Goal: Task Accomplishment & Management: Manage account settings

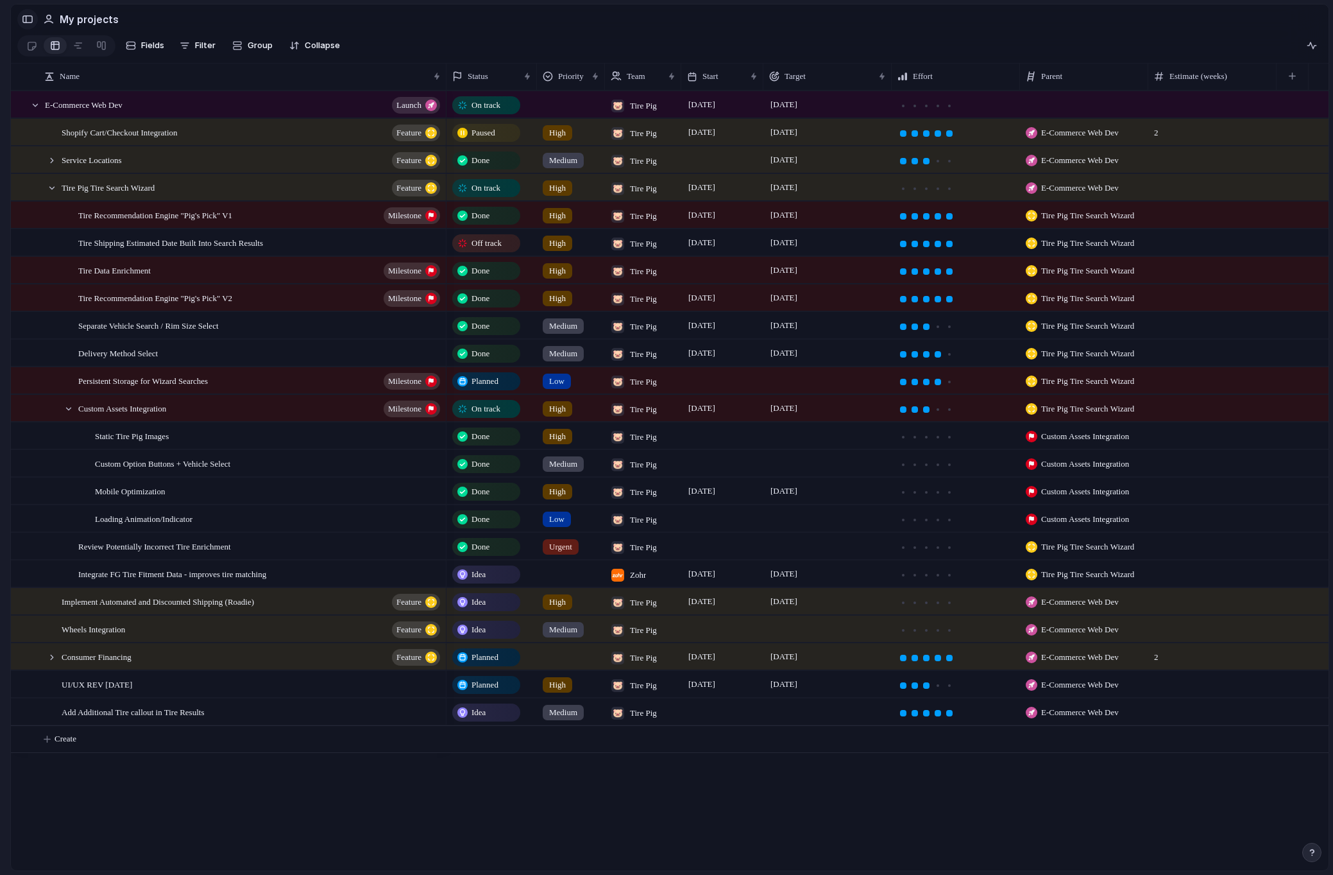
click at [25, 19] on div "button" at bounding box center [28, 19] width 12 height 9
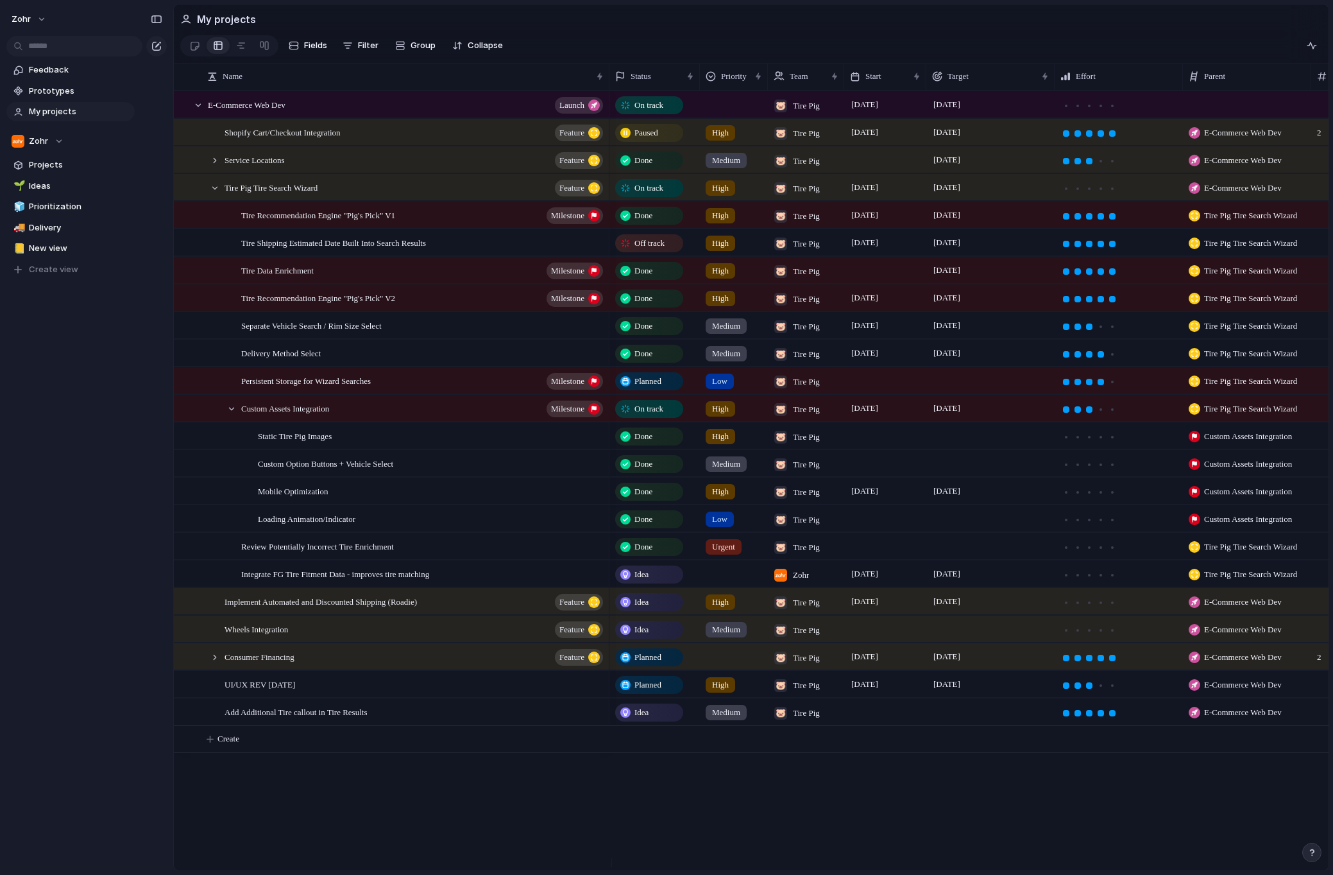
click at [70, 108] on span "My projects" at bounding box center [79, 111] width 101 height 13
click at [239, 47] on div at bounding box center [241, 45] width 10 height 21
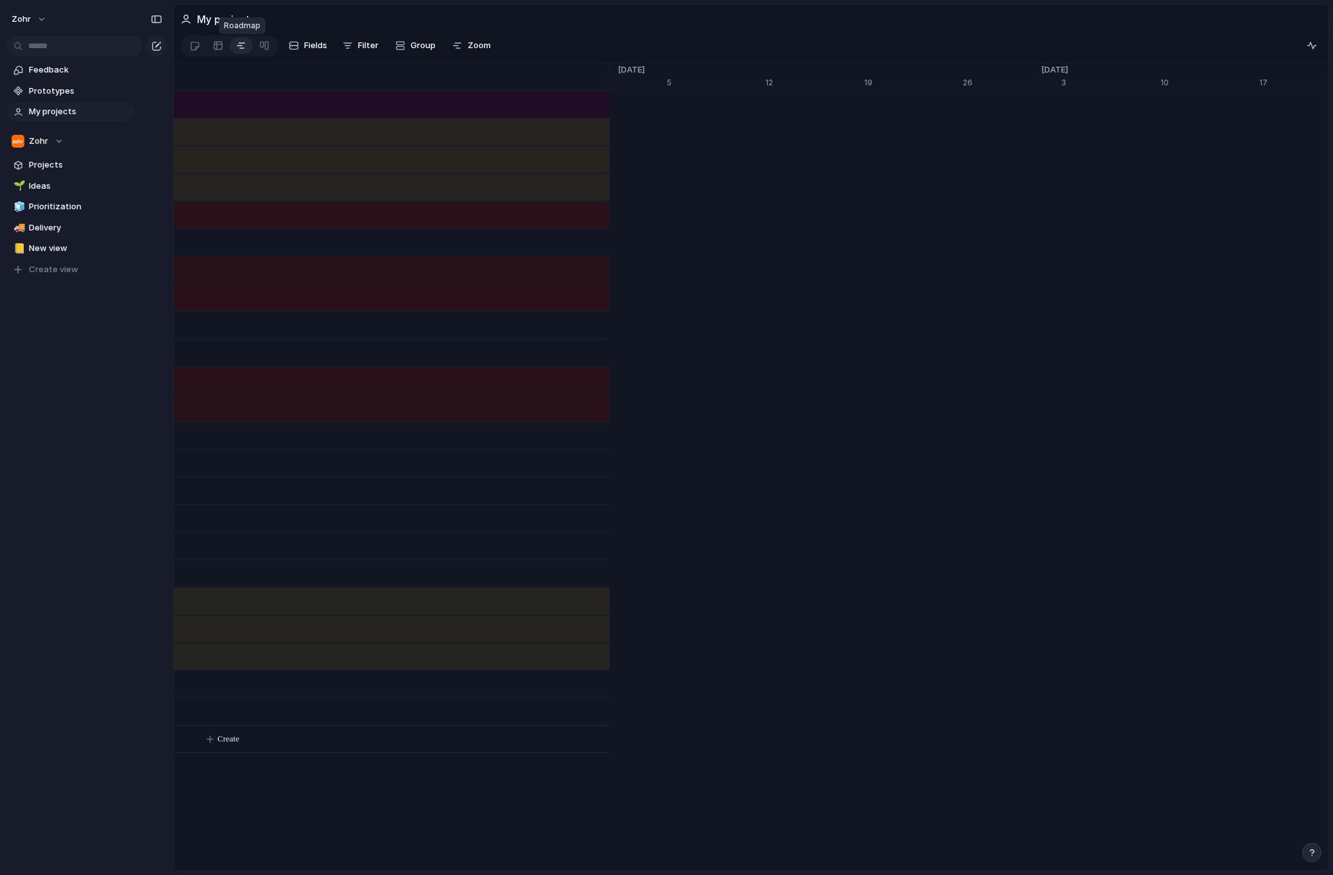
scroll to position [0, 15526]
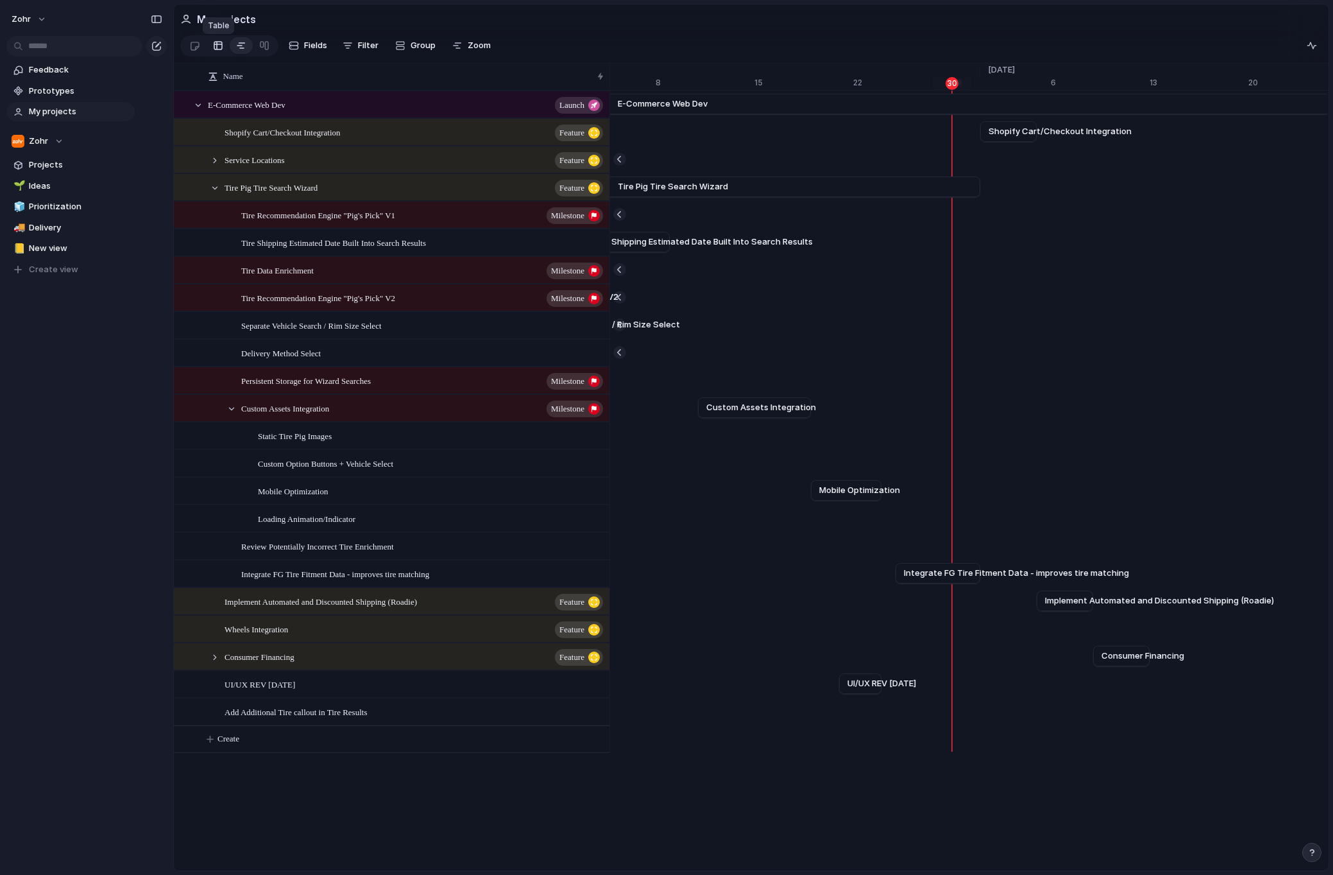
click at [207, 46] on link at bounding box center [218, 45] width 23 height 21
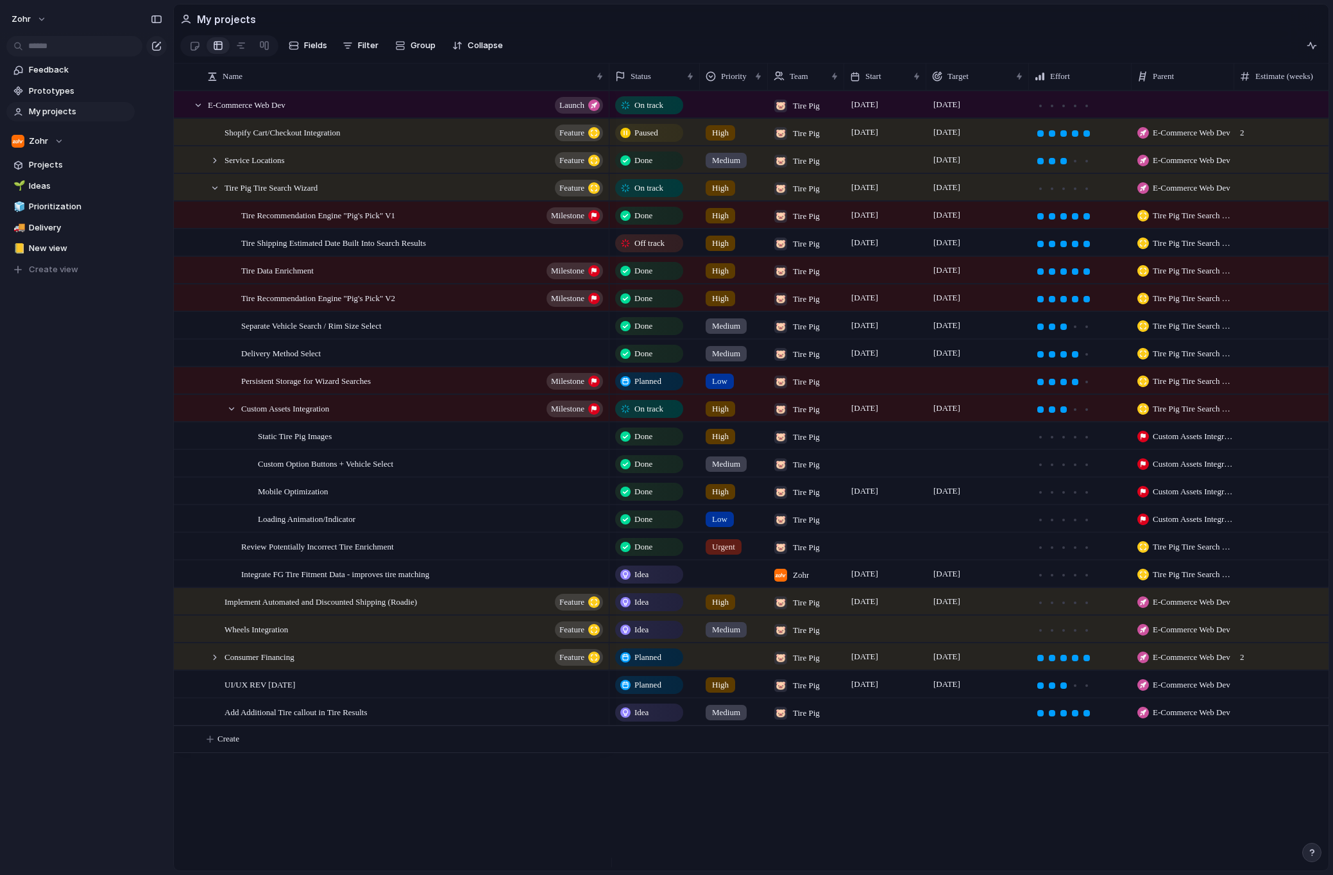
click at [651, 415] on span "On track" at bounding box center [649, 408] width 29 height 13
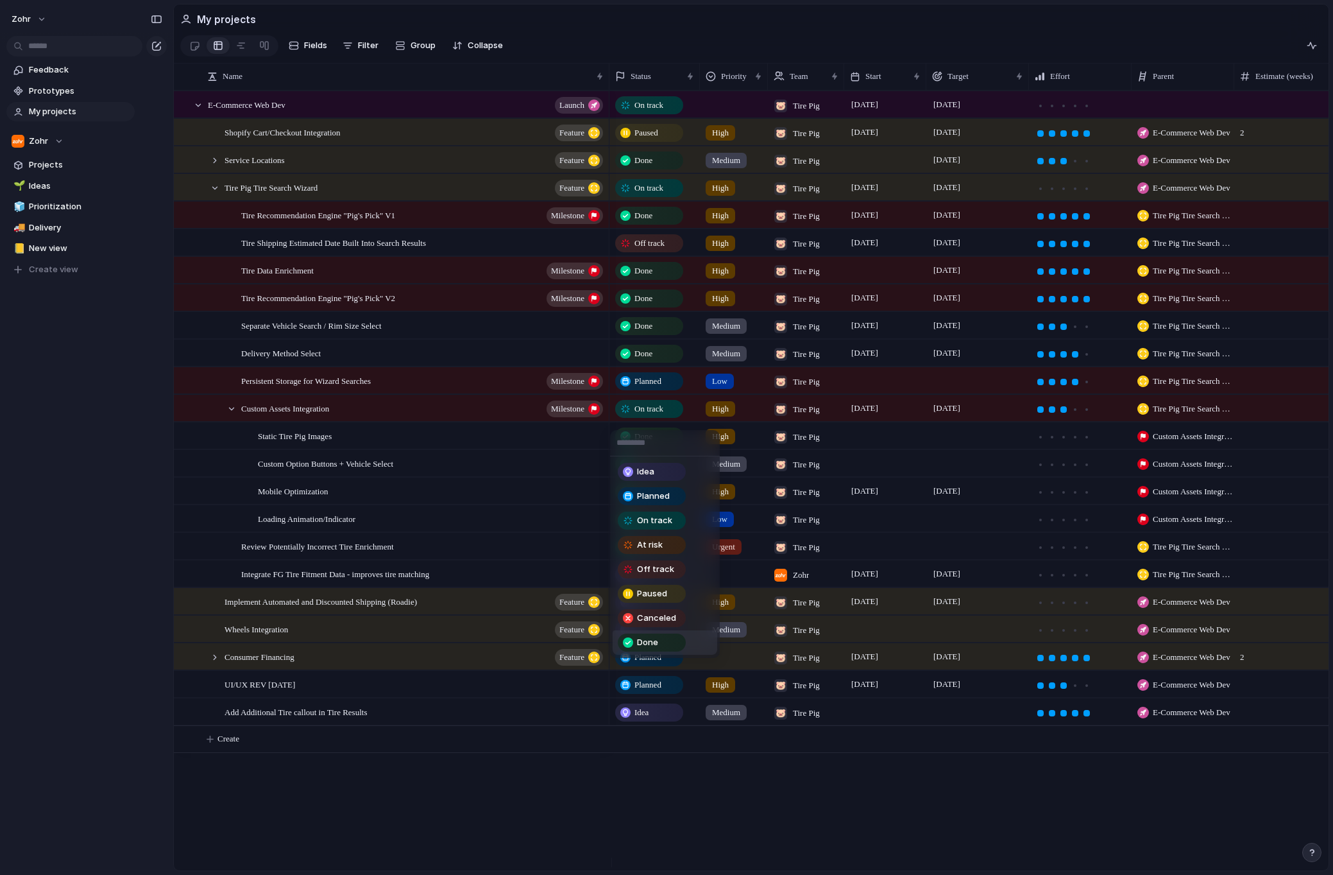
click at [660, 637] on div "Done" at bounding box center [651, 642] width 65 height 15
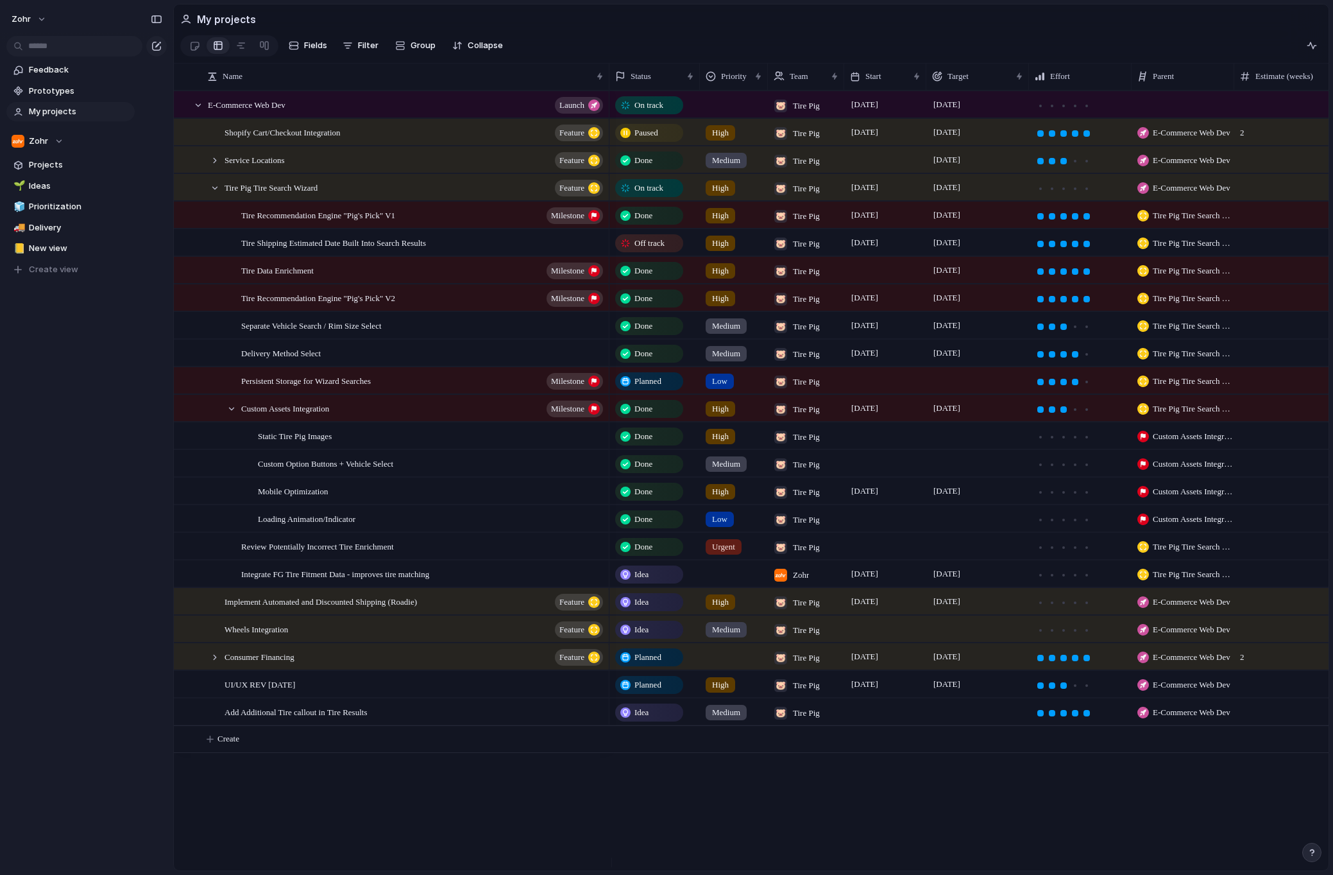
click at [652, 582] on div "Idea" at bounding box center [649, 574] width 65 height 15
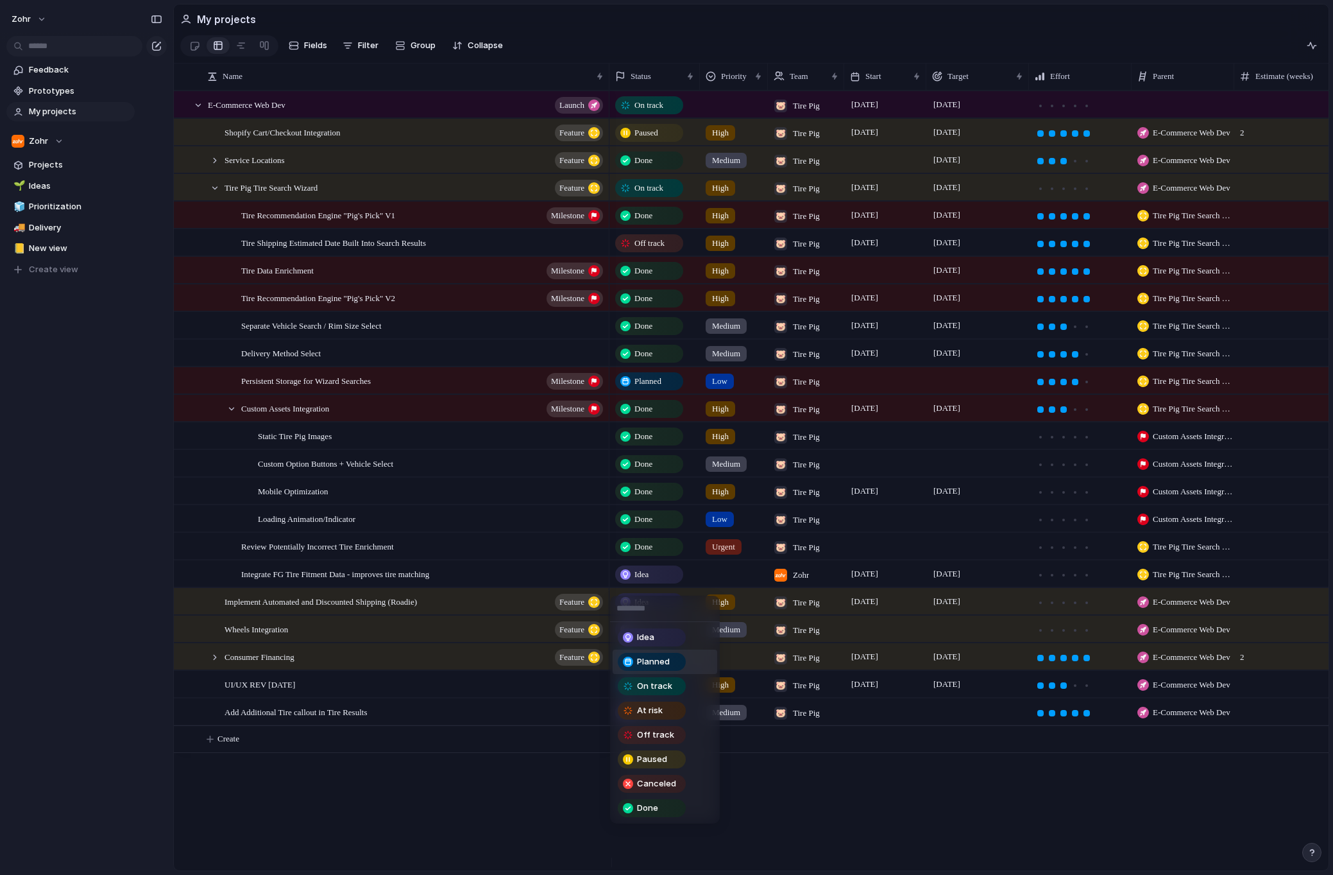
click at [676, 667] on div "Planned" at bounding box center [651, 661] width 65 height 15
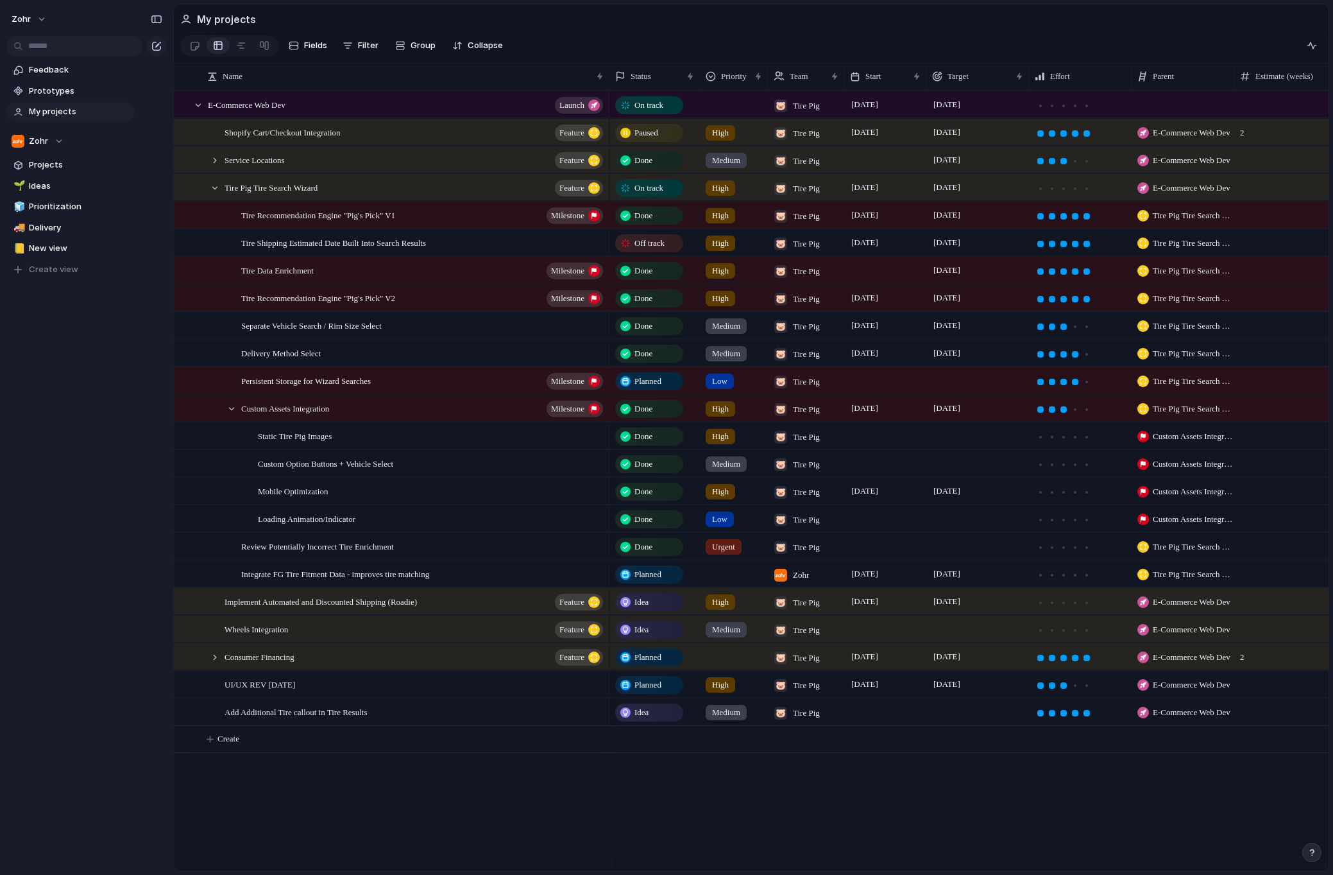
click at [635, 581] on span "Planned" at bounding box center [648, 574] width 27 height 13
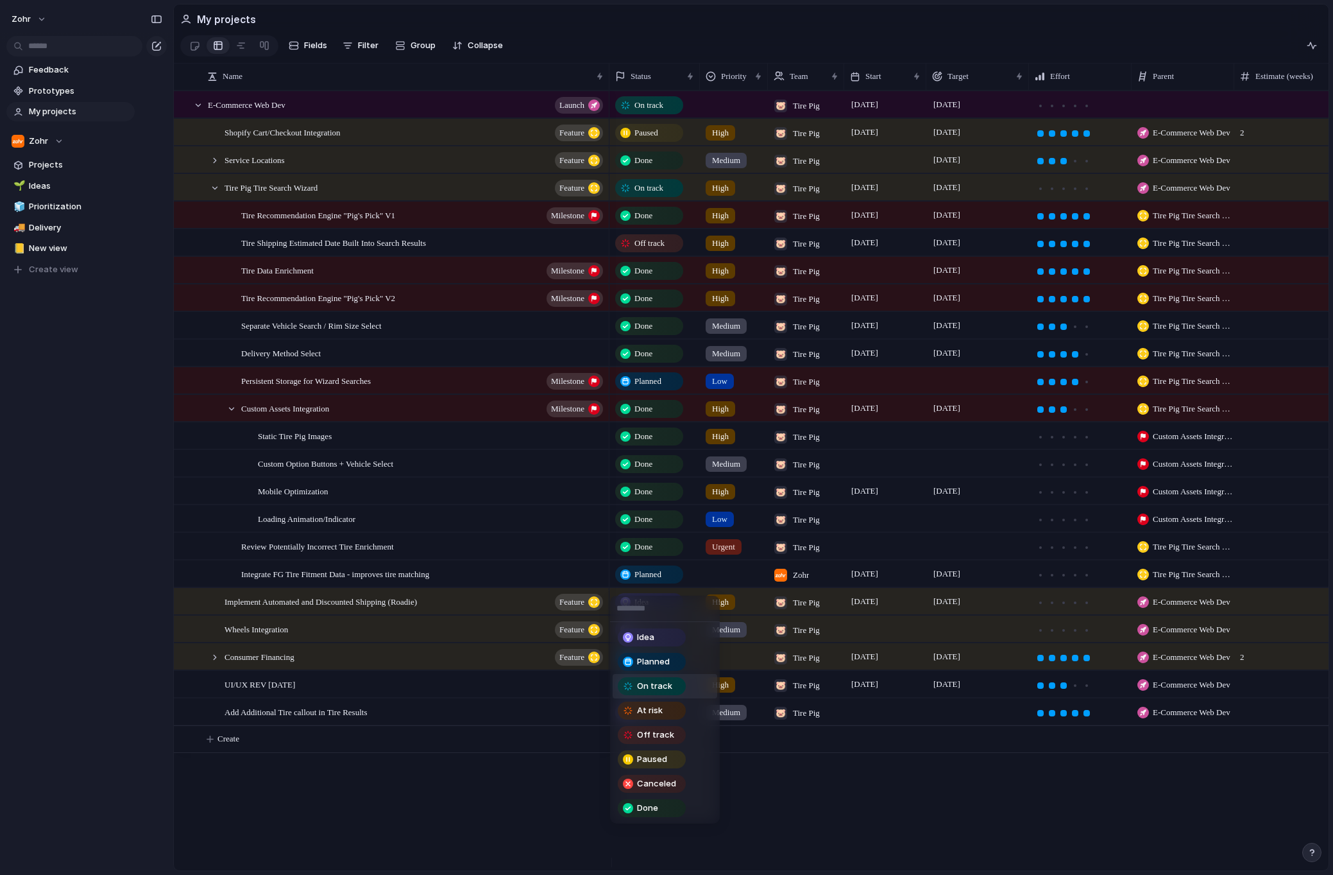
click at [673, 694] on div "On track" at bounding box center [652, 686] width 68 height 18
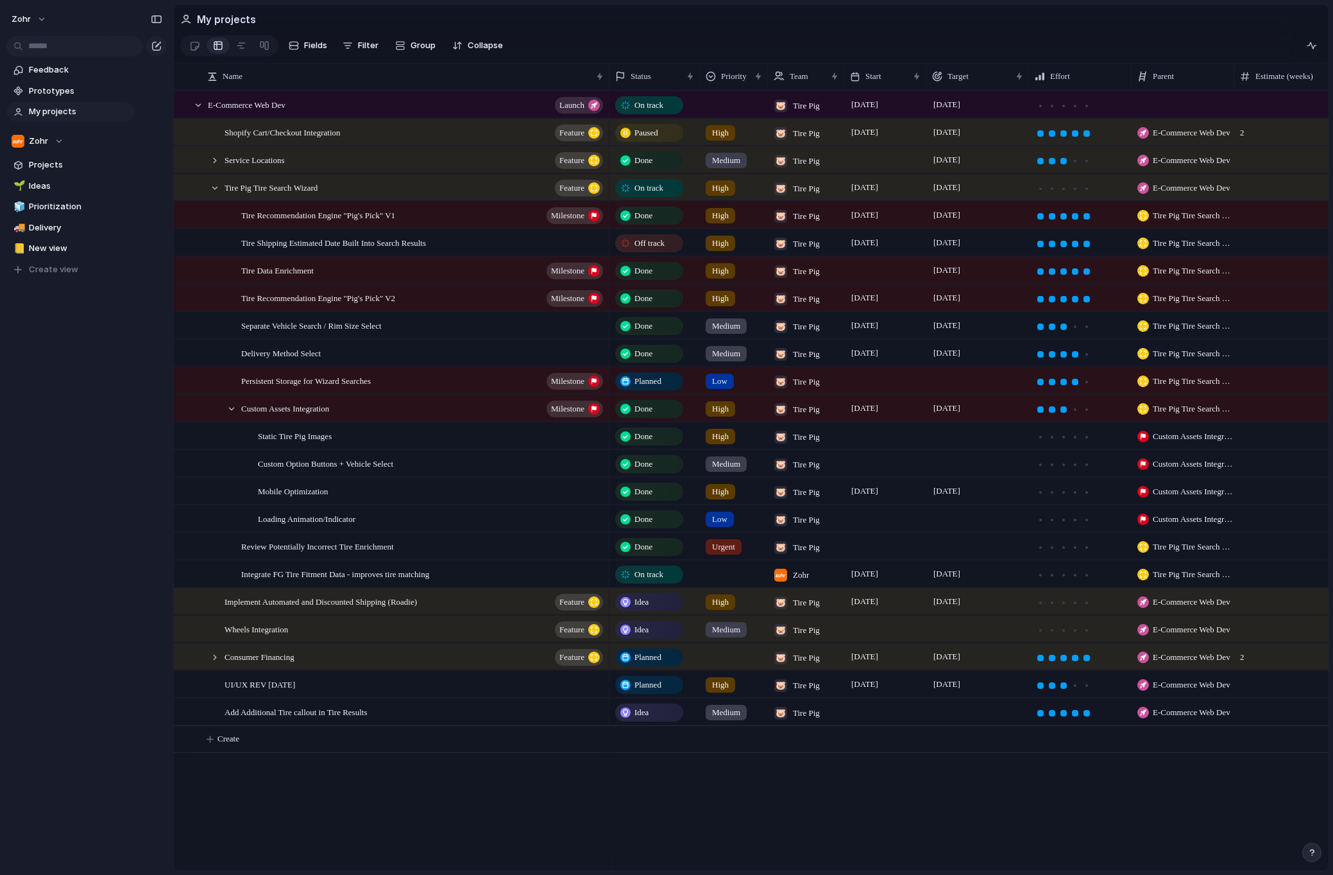
click at [664, 692] on div "Planned" at bounding box center [649, 684] width 65 height 15
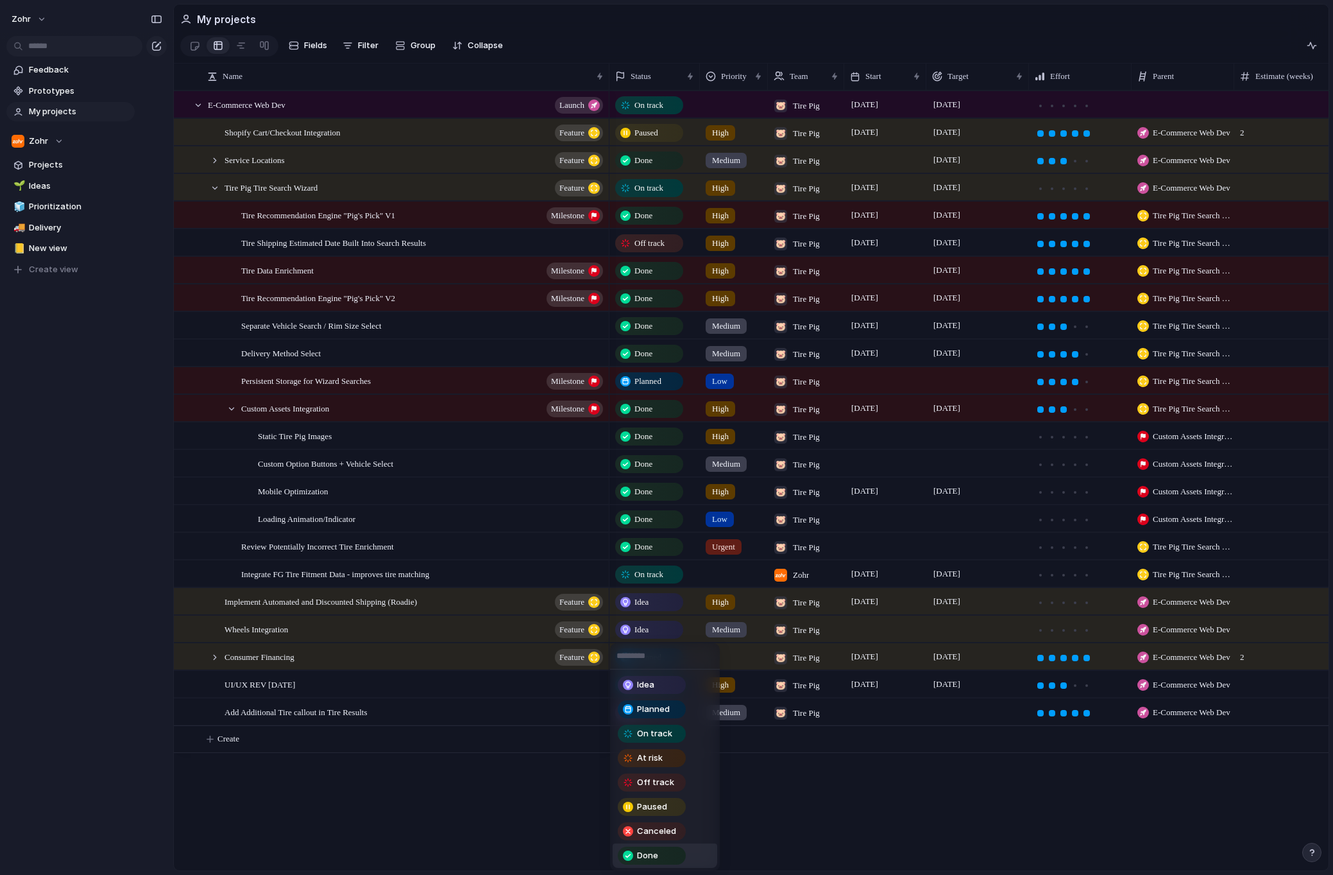
click at [651, 855] on span "Done" at bounding box center [647, 855] width 21 height 13
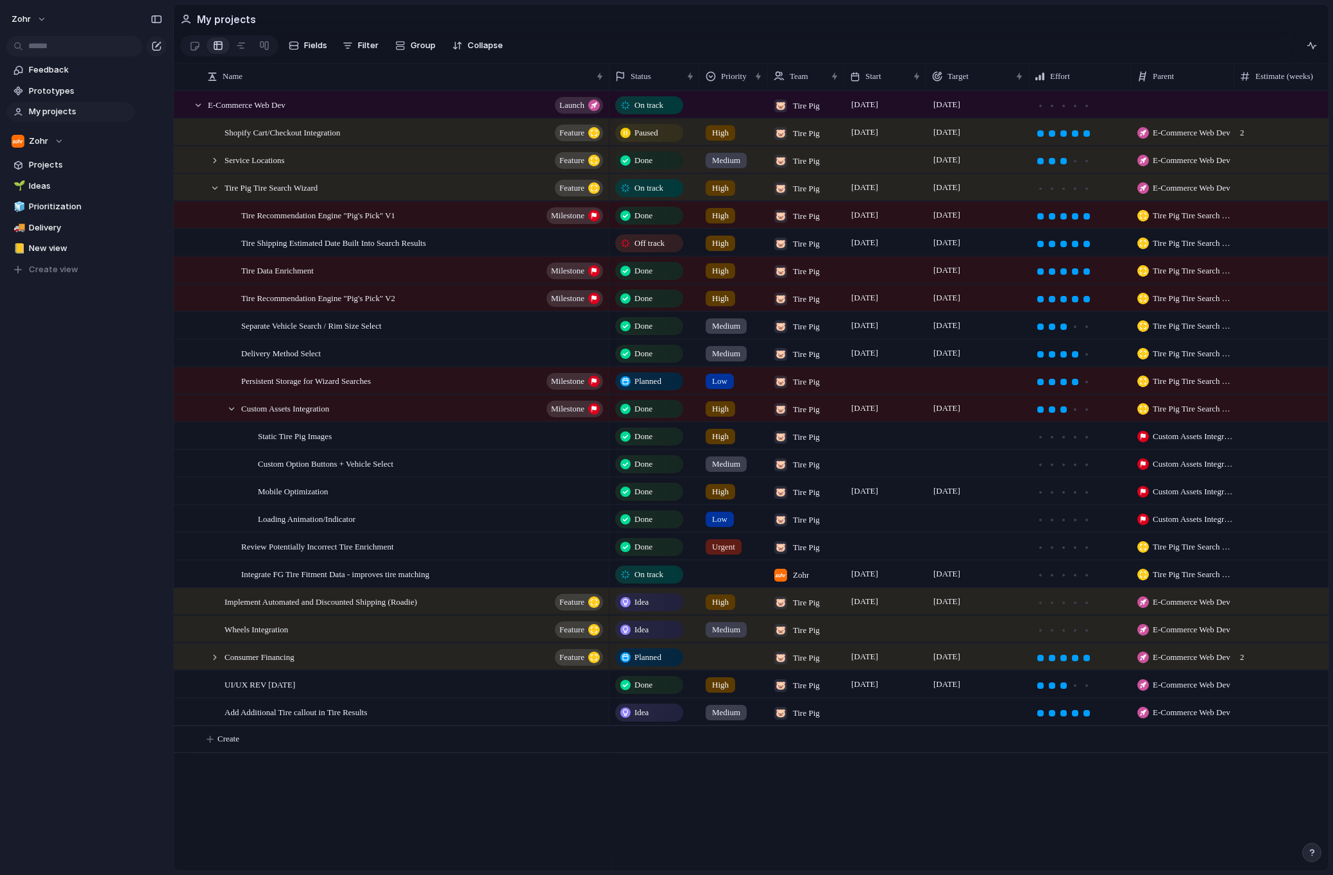
click at [108, 406] on div "zohr Feedback Prototypes My projects Zohr Projects 🌱 Ideas 🧊 Prioritization 🚚 D…" at bounding box center [70, 437] width 141 height 875
